Goal: Task Accomplishment & Management: Manage account settings

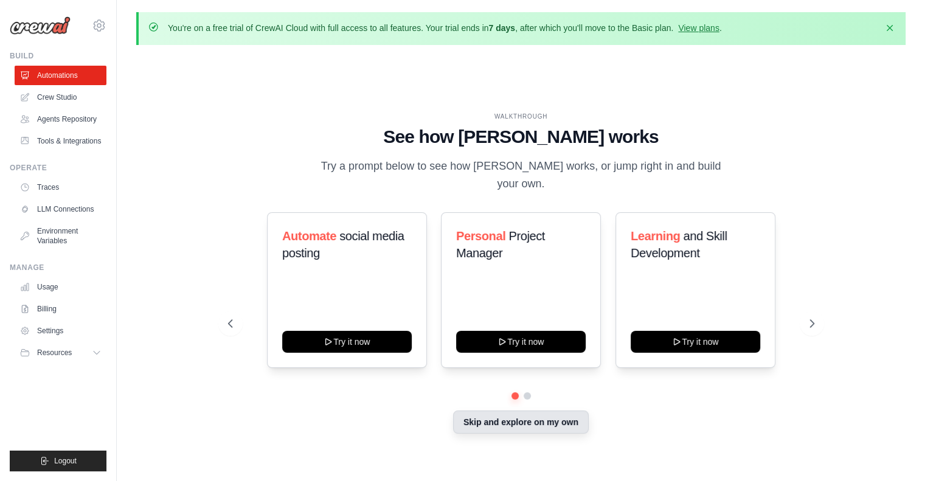
click at [492, 411] on button "Skip and explore on my own" at bounding box center [521, 422] width 136 height 23
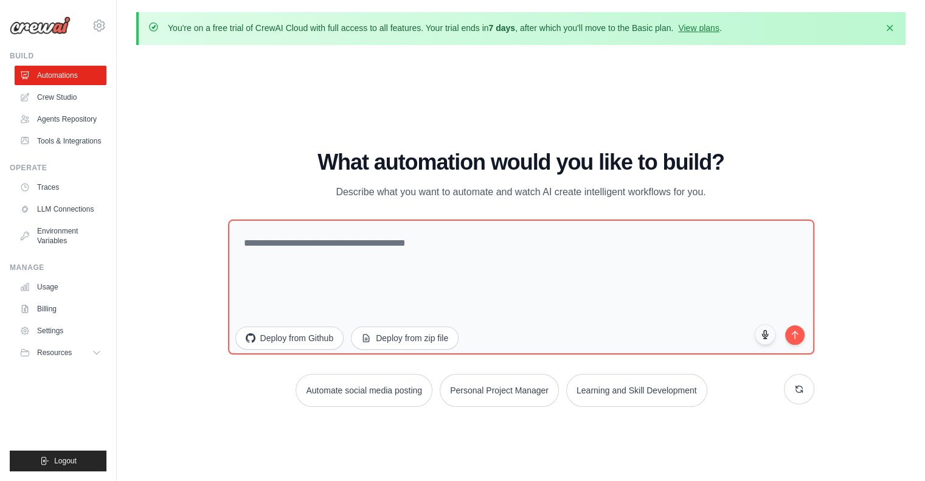
click at [492, 411] on div "WALKTHROUGH See how [PERSON_NAME] works Try a prompt below to see how [PERSON_N…" at bounding box center [521, 283] width 616 height 266
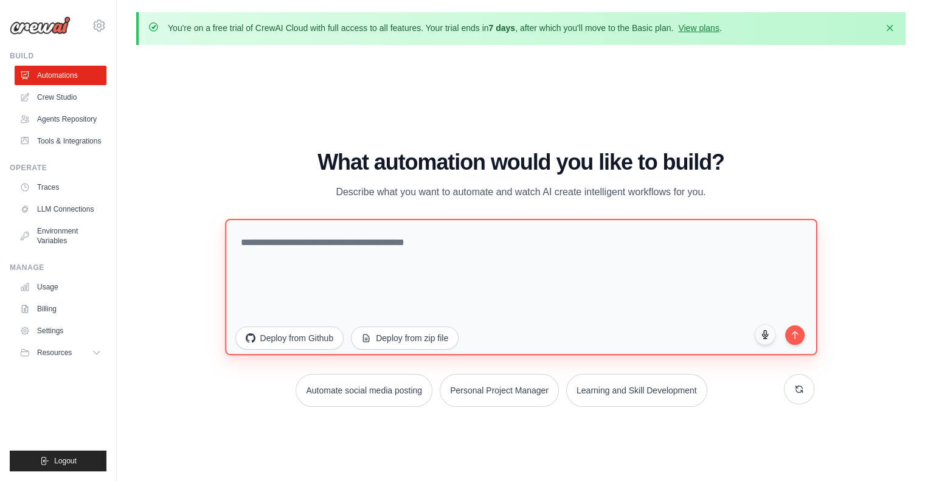
click at [581, 272] on textarea at bounding box center [521, 286] width 592 height 136
click at [581, 272] on textarea "******" at bounding box center [521, 286] width 592 height 136
type textarea "******"
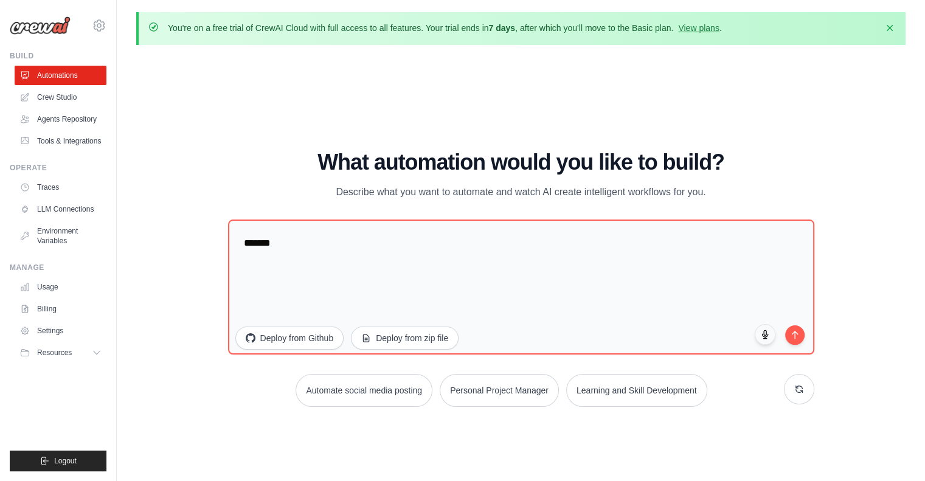
click at [717, 142] on div "WALKTHROUGH See how [PERSON_NAME] works Try a prompt below to see how [PERSON_N…" at bounding box center [520, 283] width 769 height 457
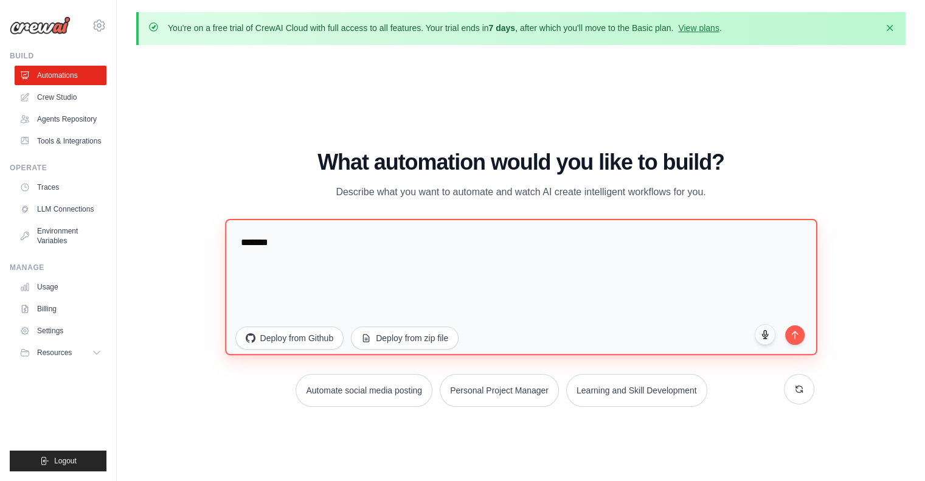
click at [456, 260] on textarea "******" at bounding box center [521, 286] width 592 height 136
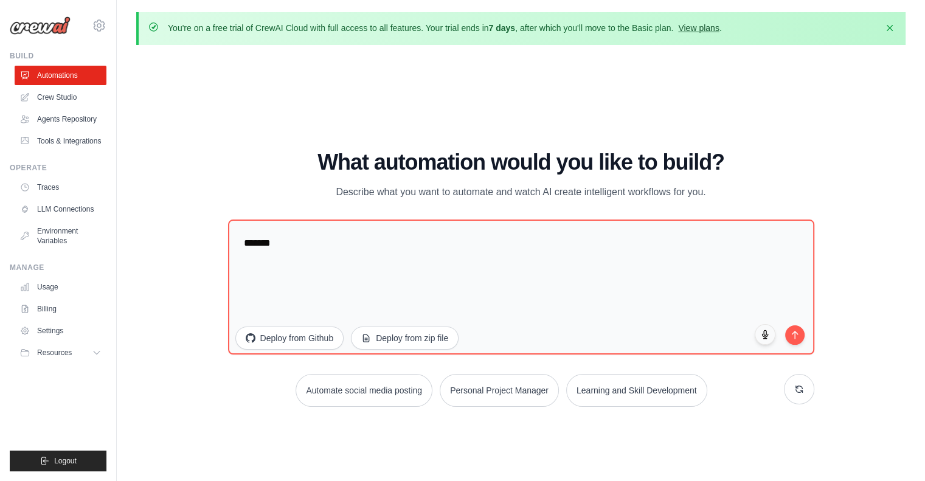
click at [698, 26] on link "View plans" at bounding box center [698, 28] width 41 height 10
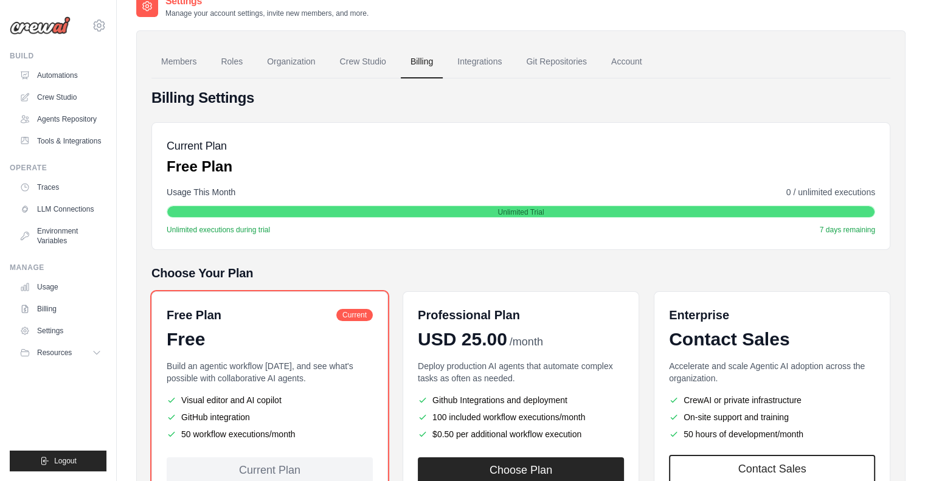
scroll to position [68, 0]
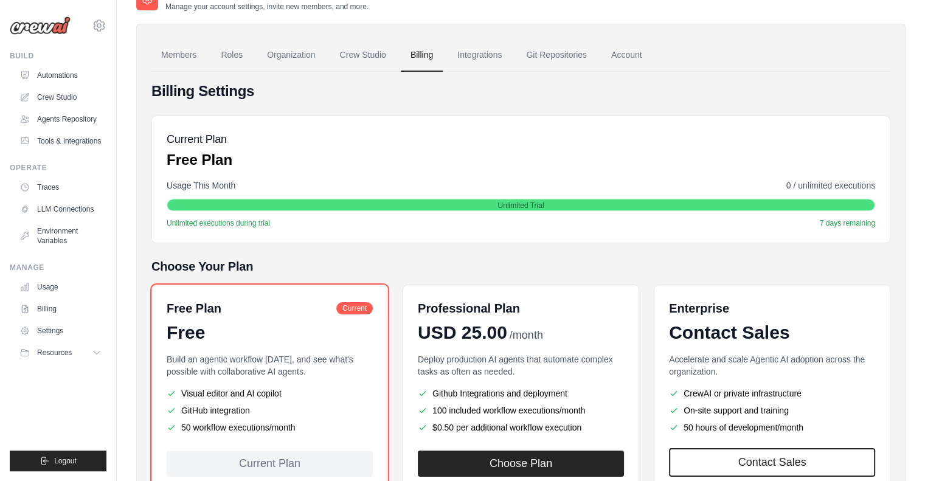
click at [506, 166] on div "Current Plan Free Plan" at bounding box center [521, 150] width 709 height 39
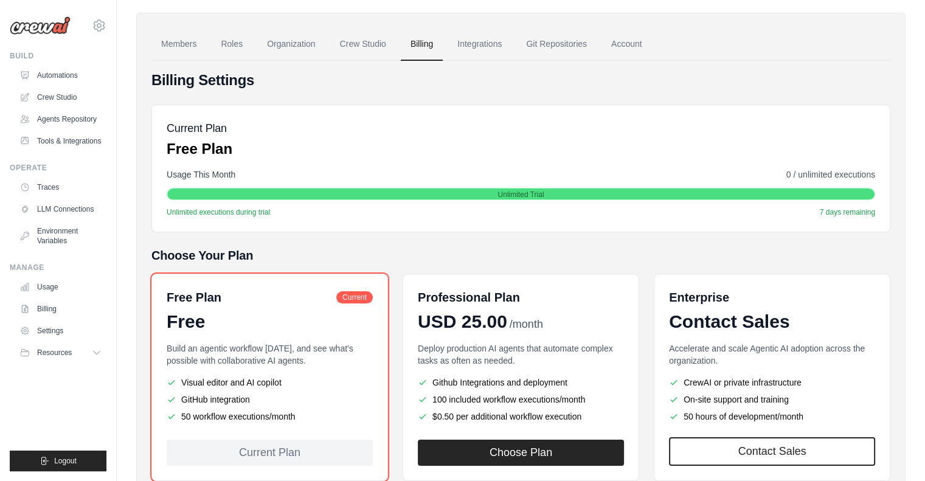
scroll to position [74, 0]
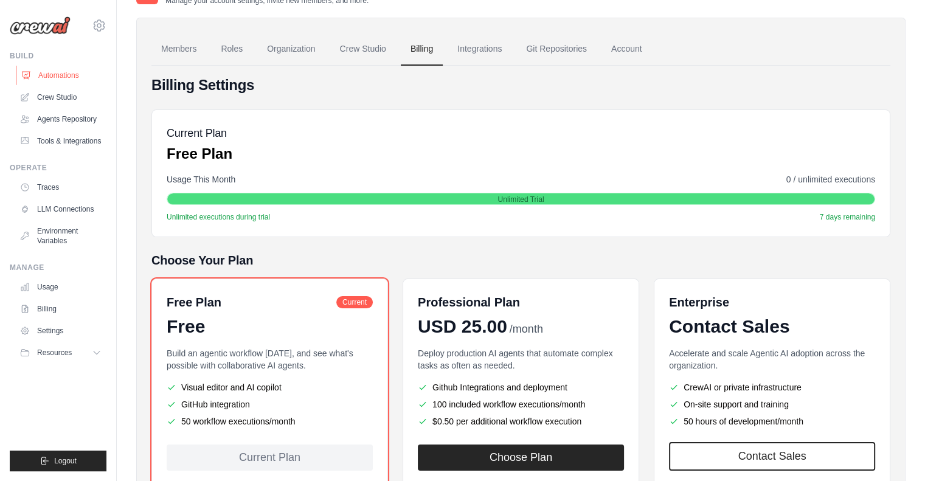
click at [49, 77] on link "Automations" at bounding box center [62, 75] width 92 height 19
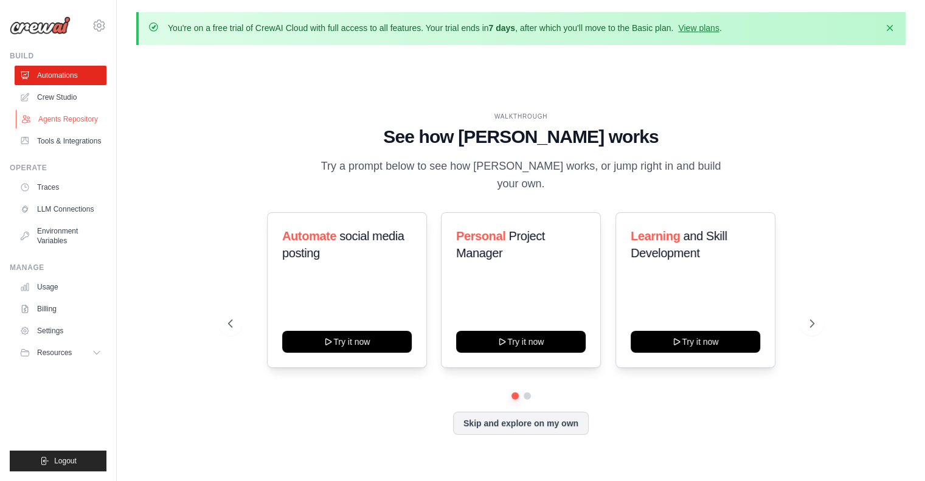
click at [74, 113] on link "Agents Repository" at bounding box center [62, 118] width 92 height 19
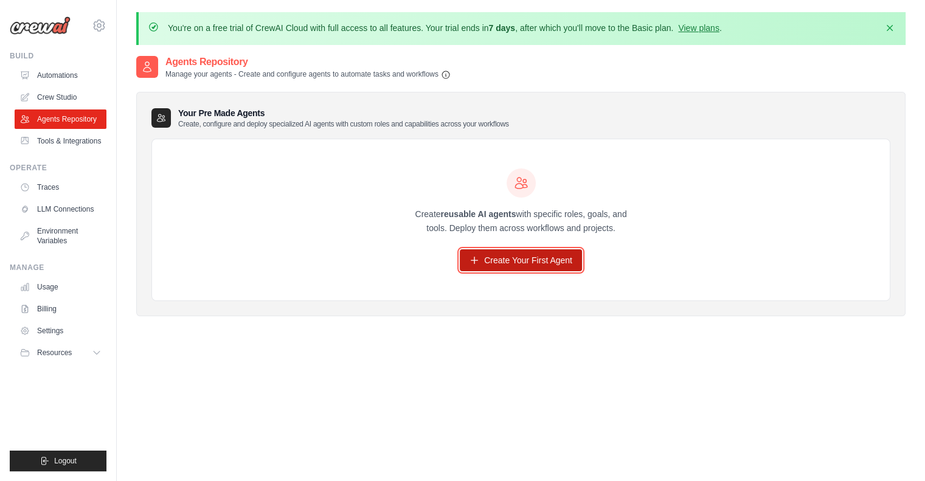
click at [494, 254] on link "Create Your First Agent" at bounding box center [521, 260] width 122 height 22
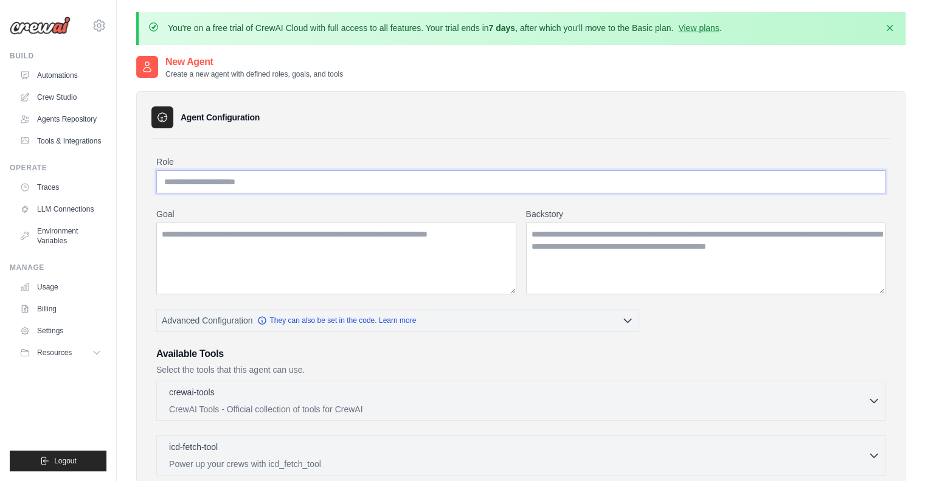
click at [275, 179] on input "Role" at bounding box center [520, 181] width 729 height 23
type input "**********"
click at [265, 257] on textarea "Goal" at bounding box center [336, 259] width 360 height 72
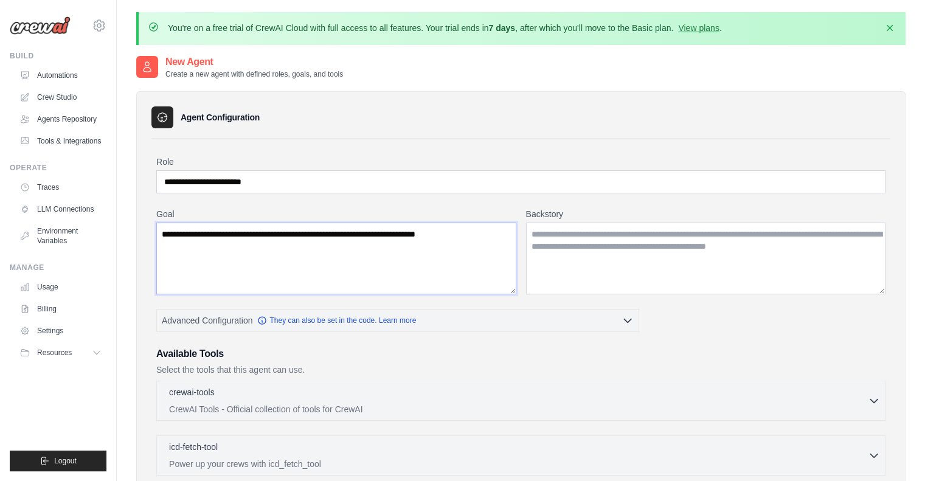
type textarea "**********"
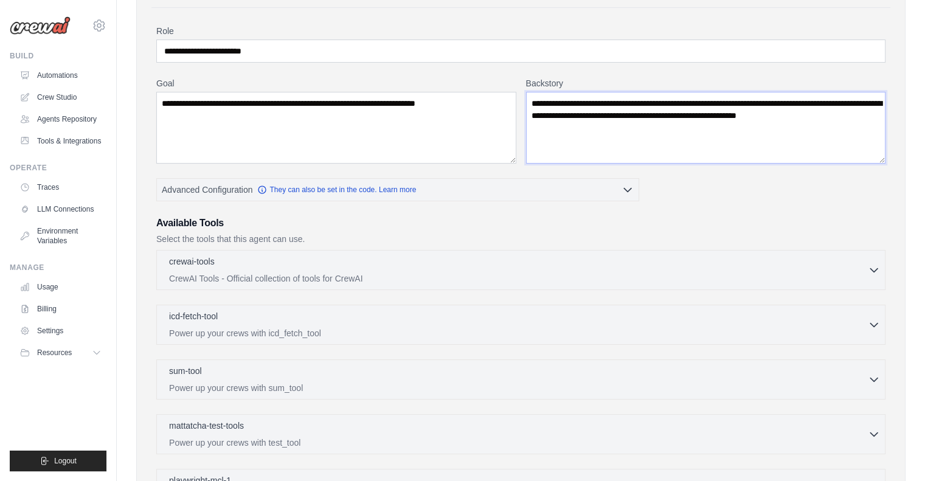
scroll to position [140, 0]
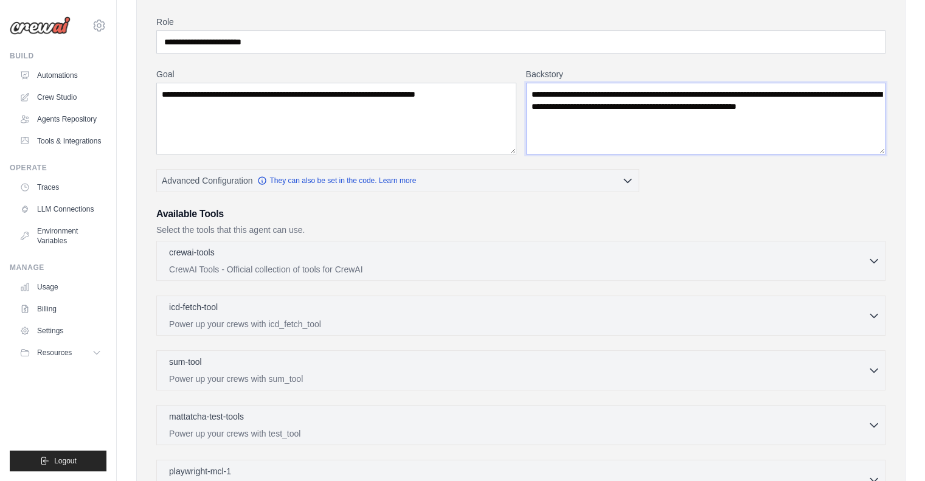
type textarea "**********"
click at [404, 279] on div "crewai-tools 0 selected CrewAI Tools - Official collection of tools for CrewAI …" at bounding box center [520, 261] width 729 height 40
click at [406, 275] on div "crewai-tools 0 selected CrewAI Tools - Official collection of tools for CrewAI …" at bounding box center [520, 261] width 729 height 40
click at [416, 263] on p "CrewAI Tools - Official collection of tools for CrewAI" at bounding box center [518, 269] width 699 height 12
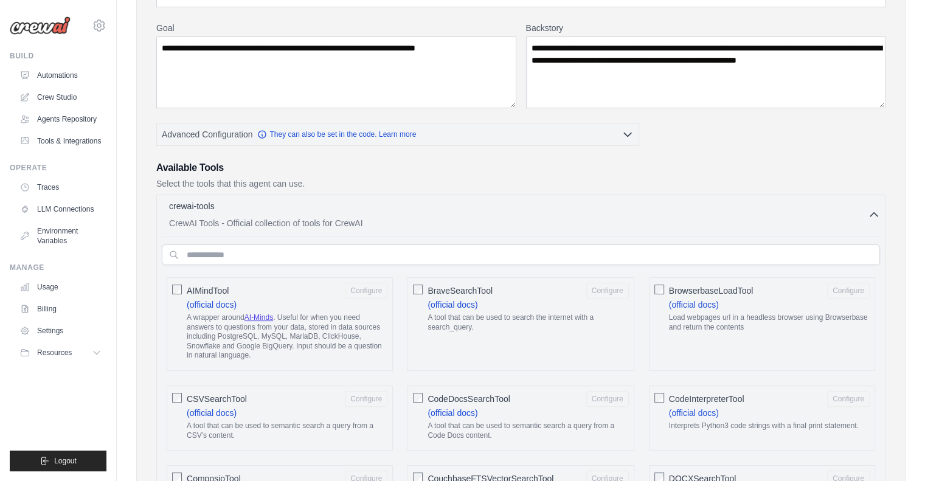
scroll to position [187, 0]
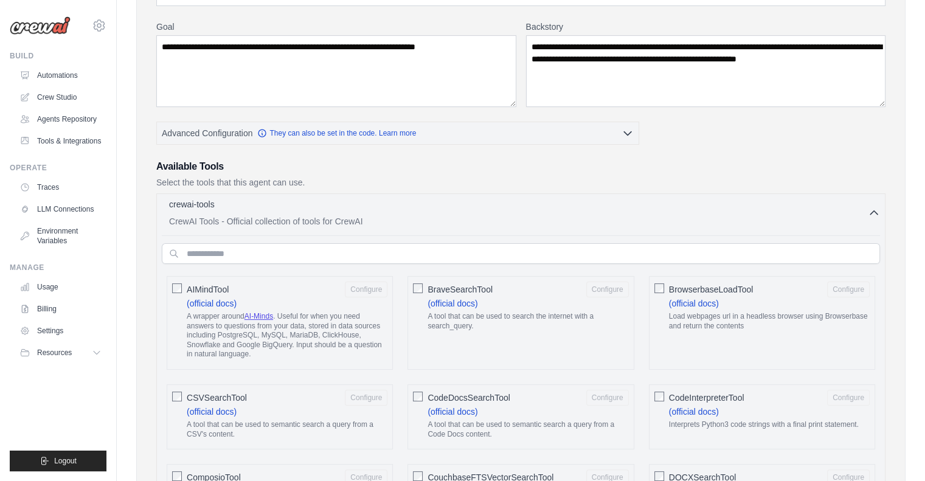
click at [723, 225] on p "CrewAI Tools - Official collection of tools for CrewAI" at bounding box center [518, 221] width 699 height 12
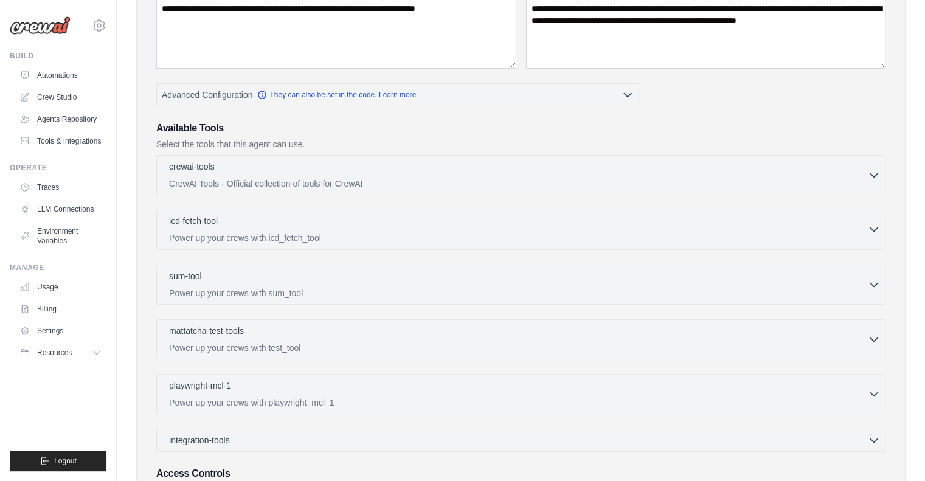
scroll to position [358, 0]
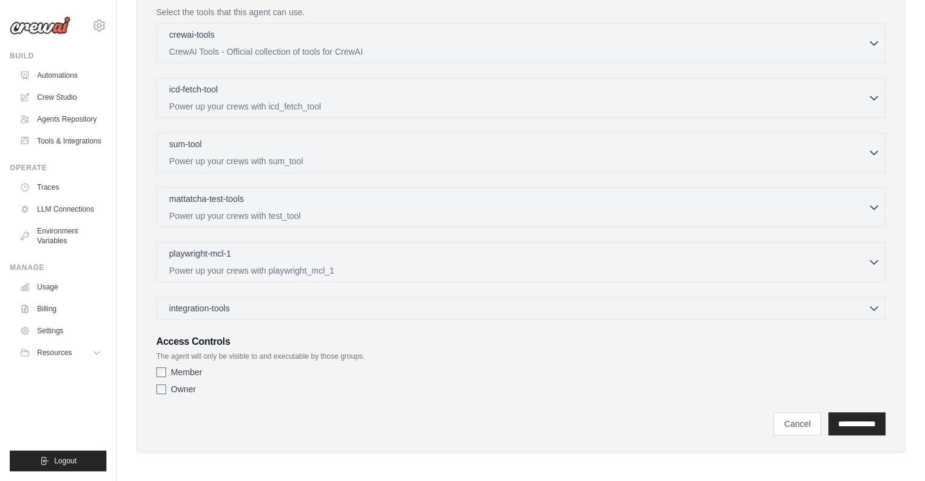
click at [186, 385] on label "Owner" at bounding box center [183, 389] width 25 height 12
click at [859, 420] on input "**********" at bounding box center [856, 423] width 57 height 23
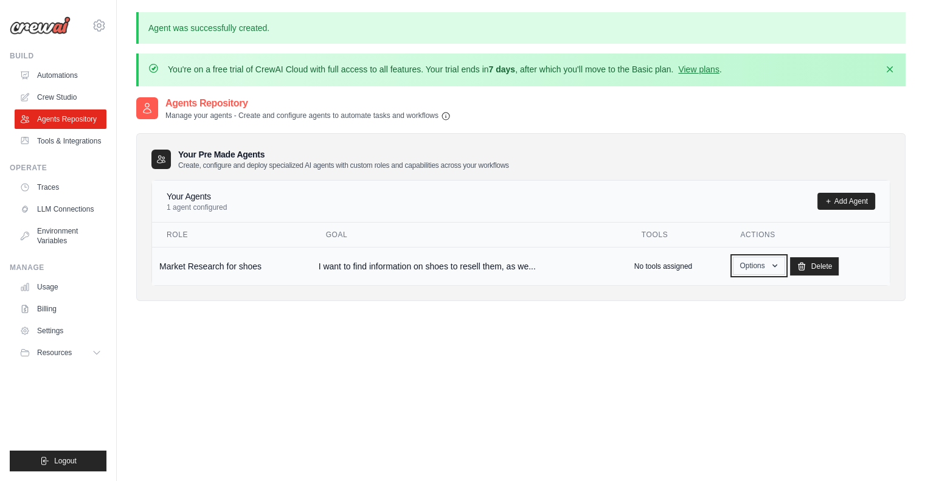
click at [762, 267] on button "Options" at bounding box center [759, 266] width 52 height 18
click at [732, 313] on link "Edit" at bounding box center [742, 316] width 88 height 22
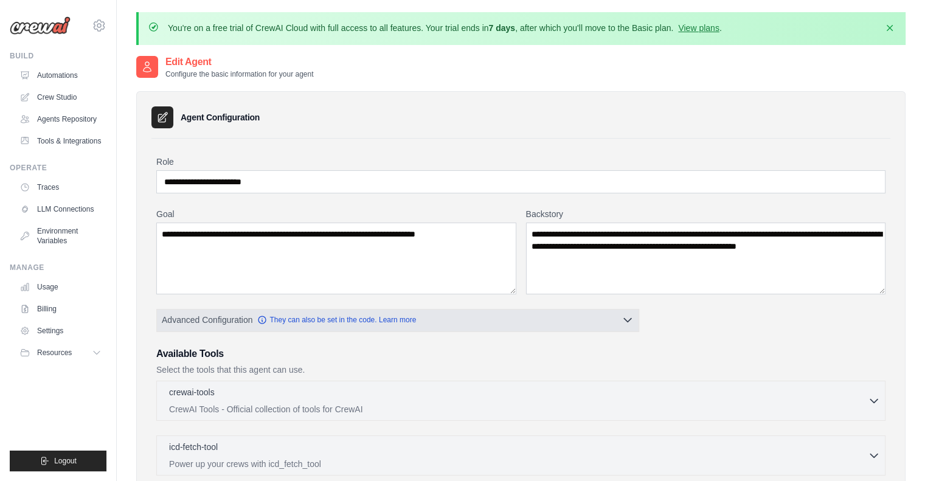
click at [632, 321] on icon "button" at bounding box center [628, 320] width 12 height 12
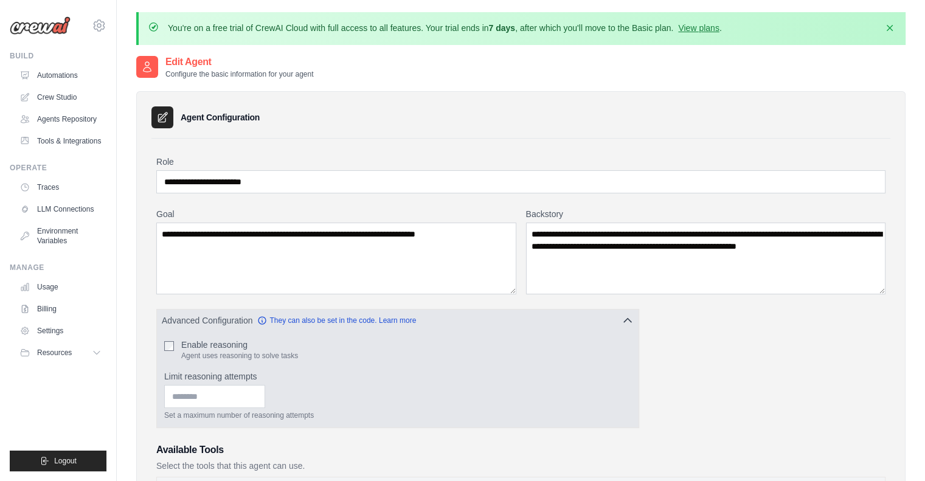
click at [226, 341] on label "Enable reasoning" at bounding box center [239, 345] width 117 height 12
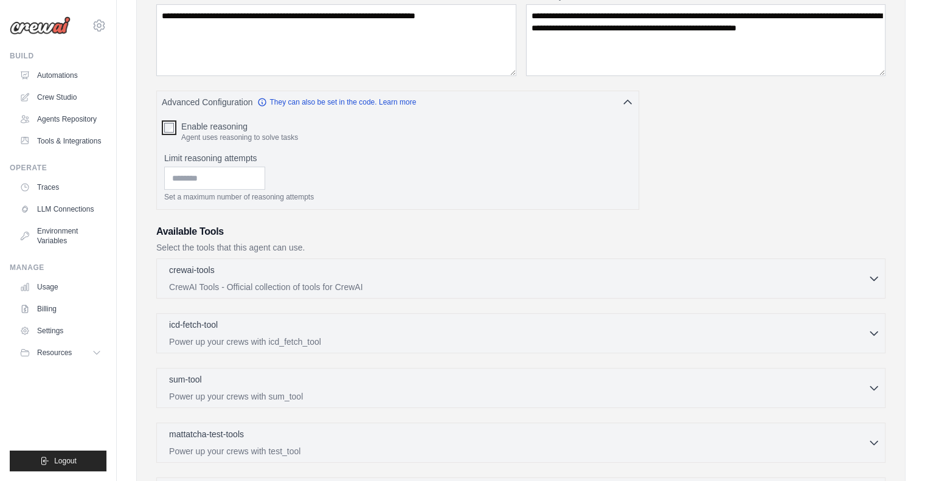
scroll to position [241, 0]
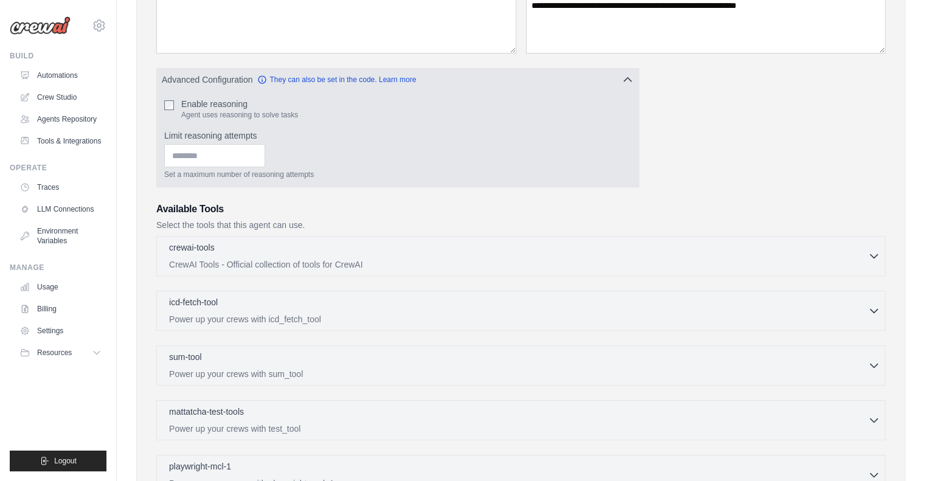
click at [211, 106] on label "Enable reasoning" at bounding box center [239, 104] width 117 height 12
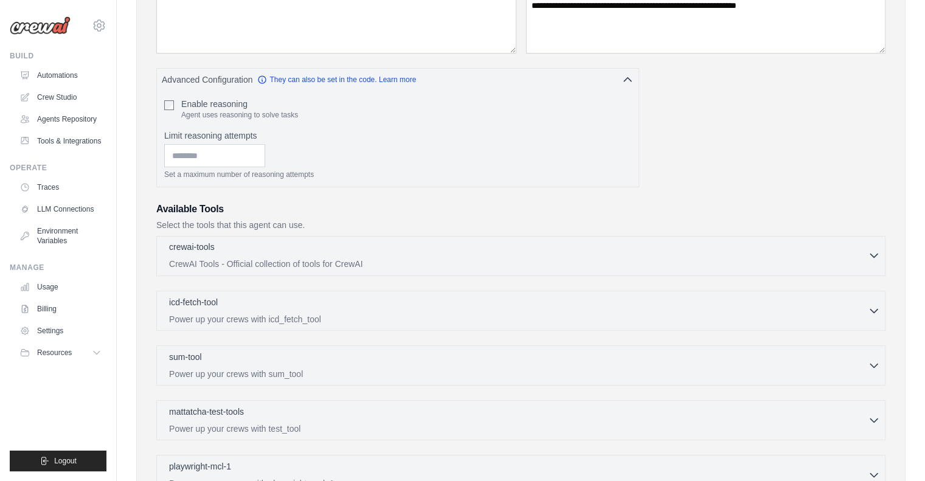
click at [266, 241] on div "crewai-tools 0 selected" at bounding box center [518, 248] width 699 height 15
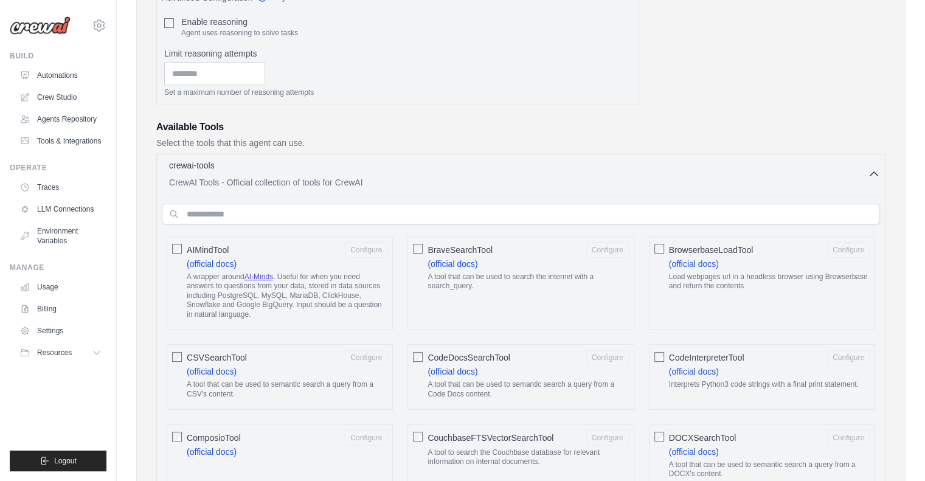
scroll to position [326, 0]
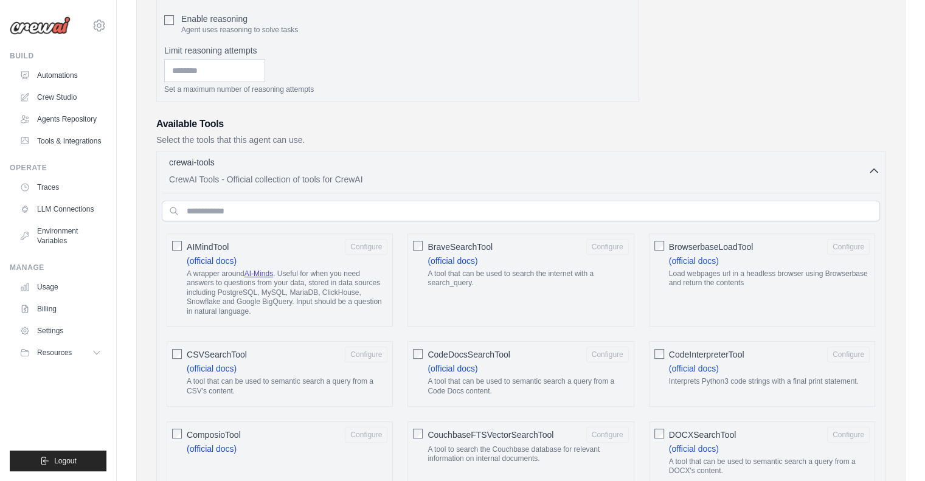
click at [341, 262] on label "AIMindTool Configure (official docs) A wrapper around AI-Minds . Useful for whe…" at bounding box center [287, 280] width 201 height 83
click at [460, 248] on span "BraveSearchTool" at bounding box center [460, 247] width 65 height 12
click at [611, 238] on button "Configure" at bounding box center [607, 246] width 43 height 16
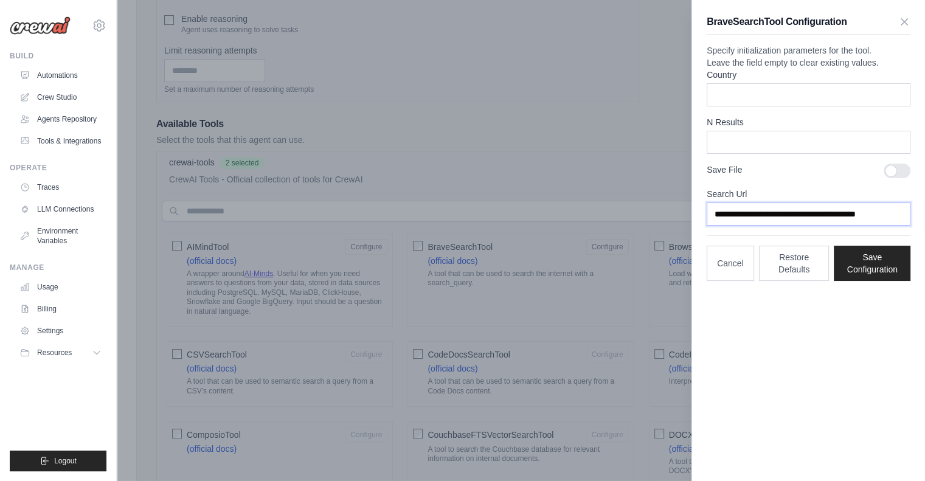
click at [766, 226] on input "**********" at bounding box center [809, 214] width 204 height 23
click at [757, 106] on input "Country" at bounding box center [809, 94] width 204 height 23
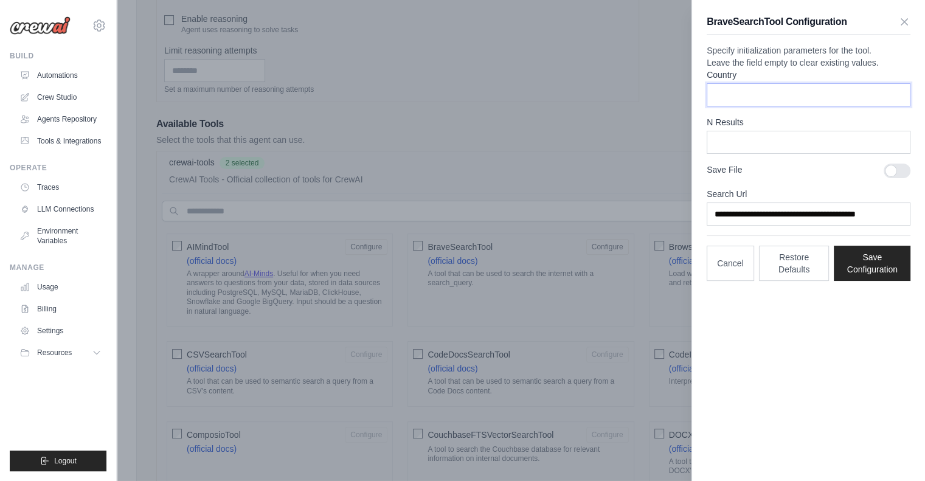
type input "**********"
click at [724, 280] on button "Cancel" at bounding box center [730, 262] width 47 height 35
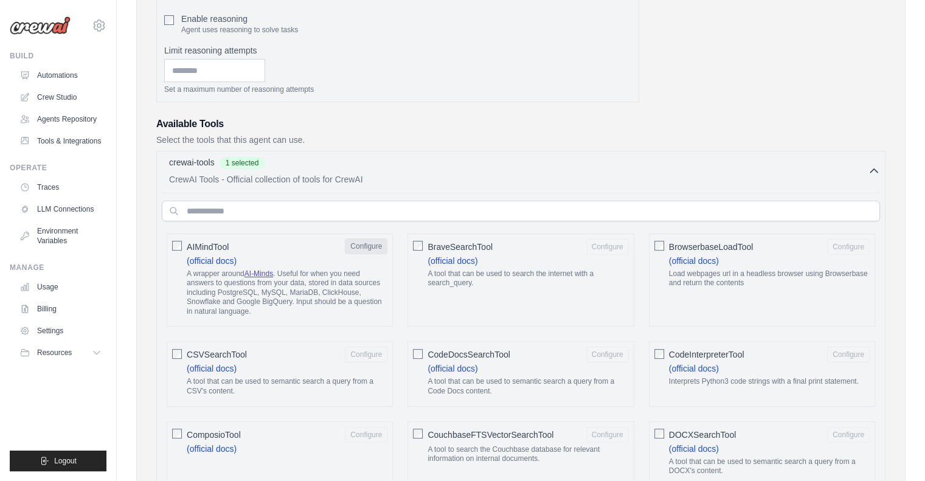
click at [363, 238] on button "Configure" at bounding box center [366, 246] width 43 height 16
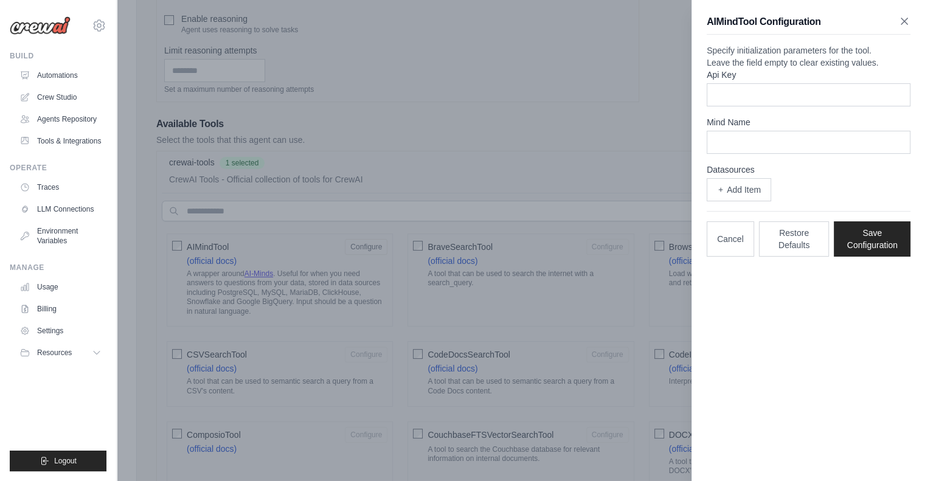
click at [904, 21] on icon "button" at bounding box center [904, 21] width 6 height 6
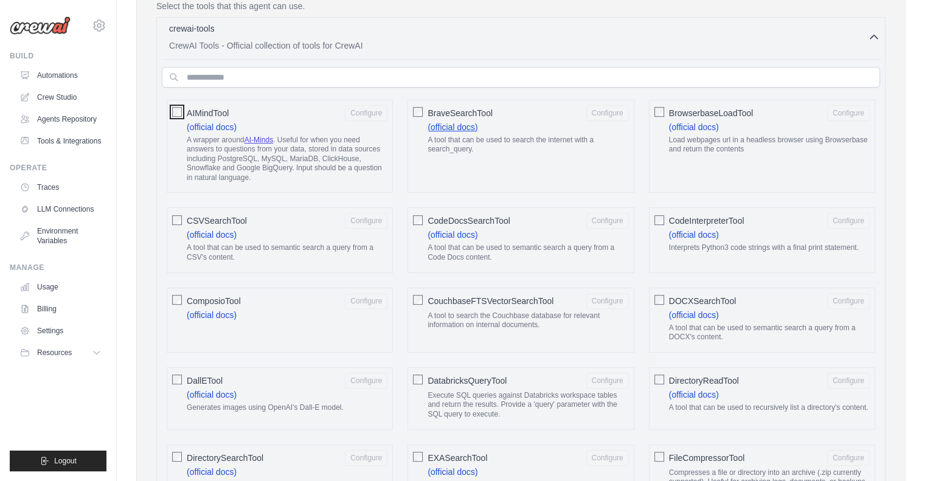
scroll to position [461, 0]
